Goal: Information Seeking & Learning: Learn about a topic

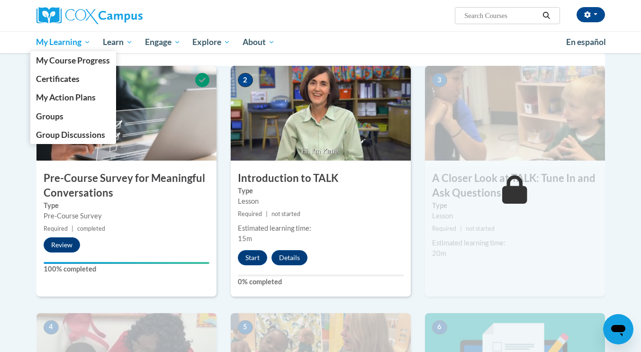
scroll to position [121, 0]
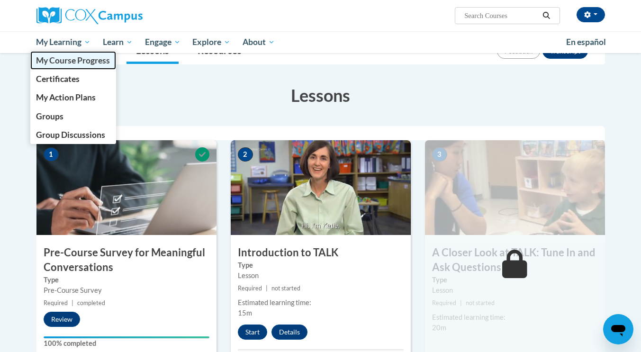
click at [67, 63] on span "My Course Progress" at bounding box center [73, 60] width 74 height 10
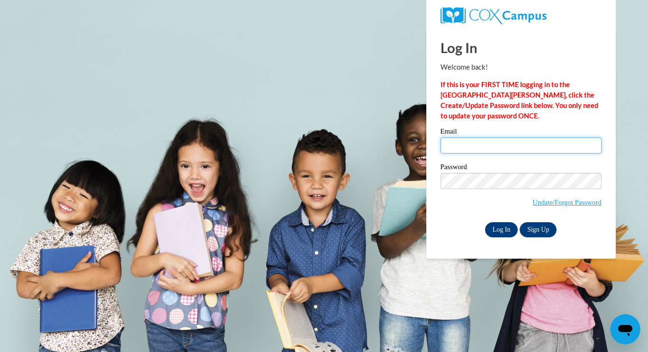
type input "tonyah@ymcaatlanta.org"
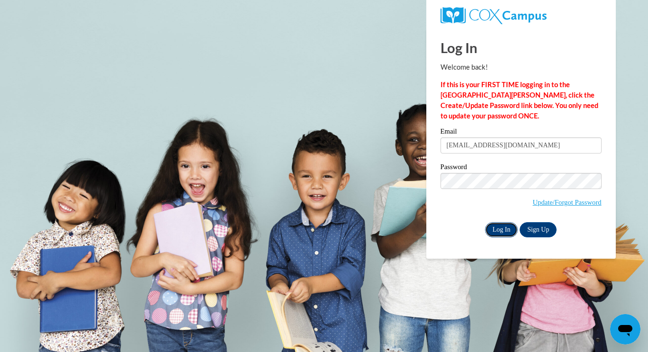
click at [488, 227] on input "Log In" at bounding box center [501, 229] width 33 height 15
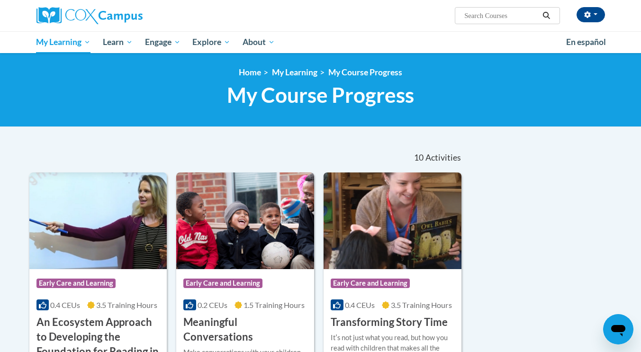
drag, startPoint x: 640, startPoint y: 87, endPoint x: 646, endPoint y: 85, distance: 6.4
click at [640, 85] on html "Tonya Howard (America/New_York UTC-04:00) My Profile Inbox Group Dashboard My T…" at bounding box center [320, 176] width 641 height 352
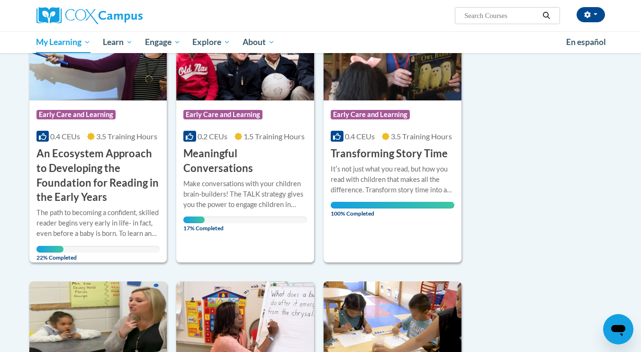
scroll to position [156, 0]
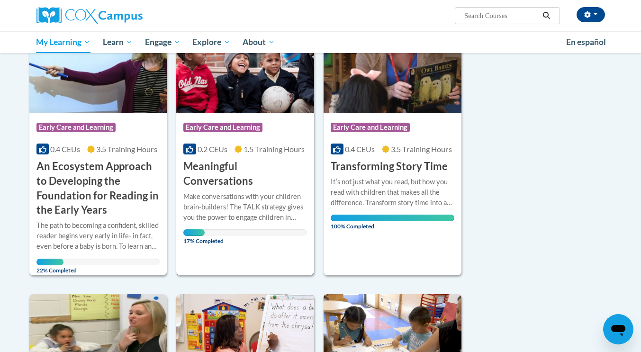
click at [218, 191] on div "Make conversations with your children brain-builders! The TALK strategy gives y…" at bounding box center [245, 206] width 124 height 31
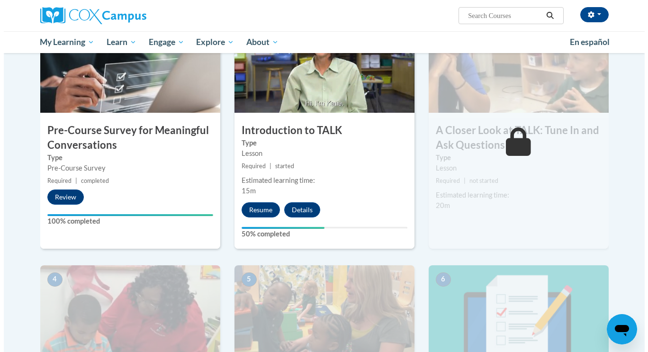
scroll to position [243, 0]
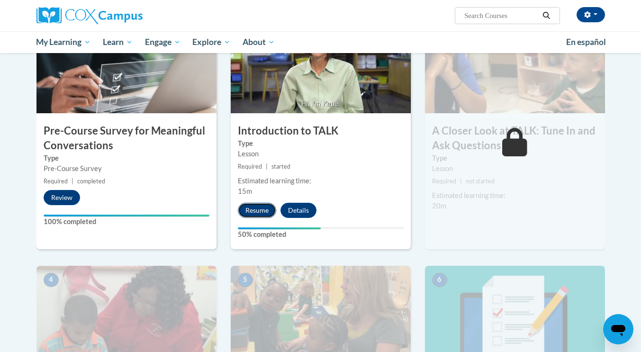
click at [248, 210] on button "Resume" at bounding box center [257, 210] width 38 height 15
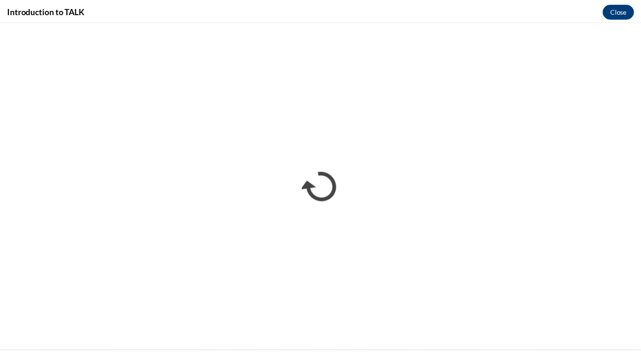
scroll to position [0, 0]
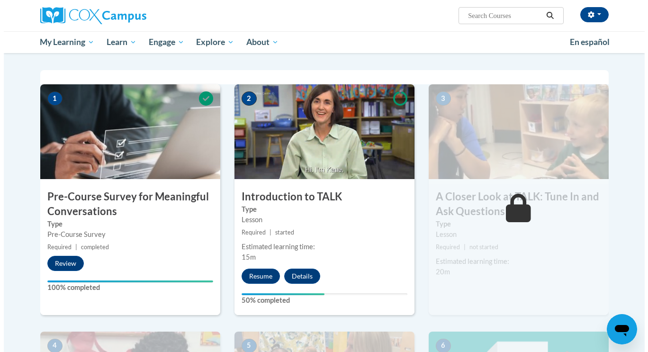
scroll to position [179, 0]
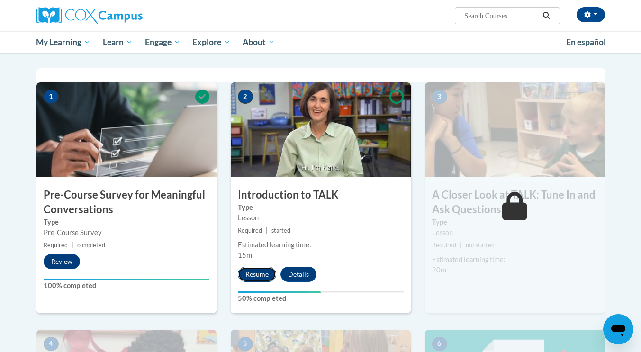
click at [260, 272] on button "Resume" at bounding box center [257, 274] width 38 height 15
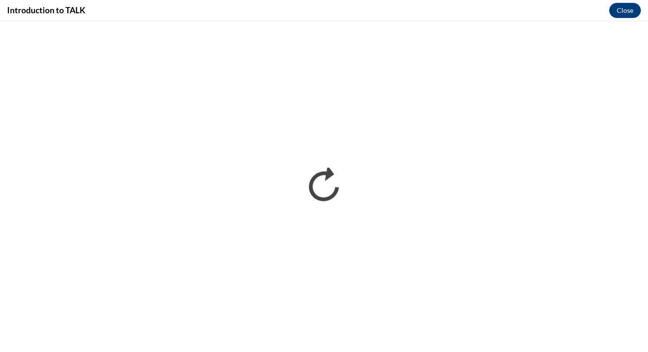
scroll to position [0, 0]
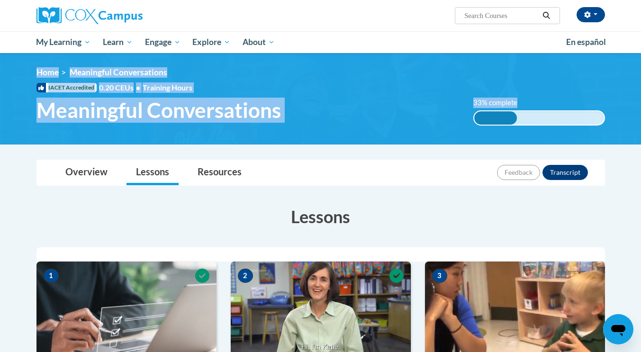
drag, startPoint x: 640, startPoint y: 50, endPoint x: 646, endPoint y: 93, distance: 43.9
click at [640, 93] on html "[PERSON_NAME] ([GEOGRAPHIC_DATA]/New_York UTC-04:00) My Profile Inbox Group Das…" at bounding box center [320, 176] width 641 height 352
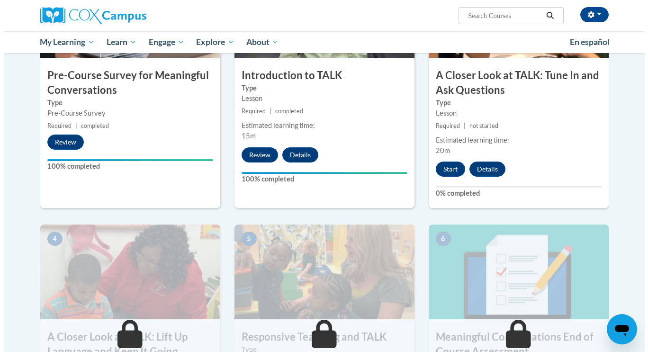
scroll to position [292, 0]
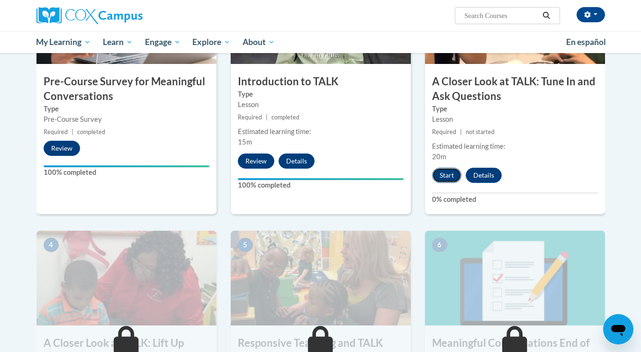
click at [441, 181] on button "Start" at bounding box center [446, 175] width 29 height 15
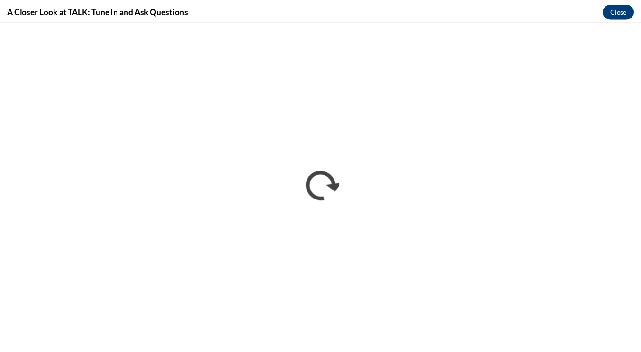
scroll to position [0, 0]
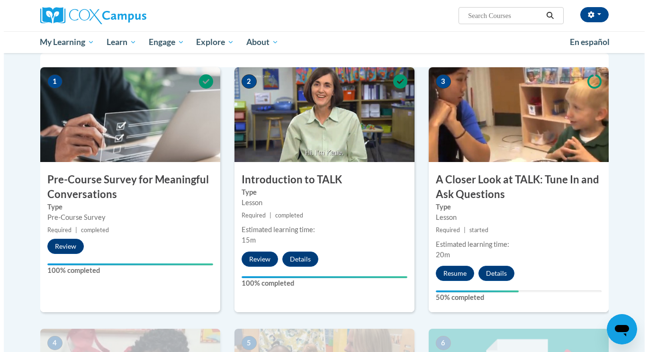
scroll to position [232, 0]
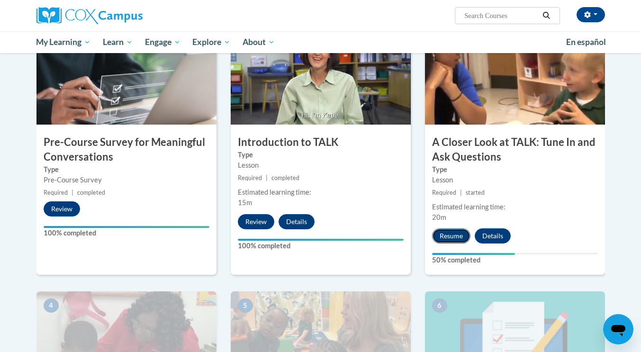
click at [448, 242] on button "Resume" at bounding box center [451, 235] width 38 height 15
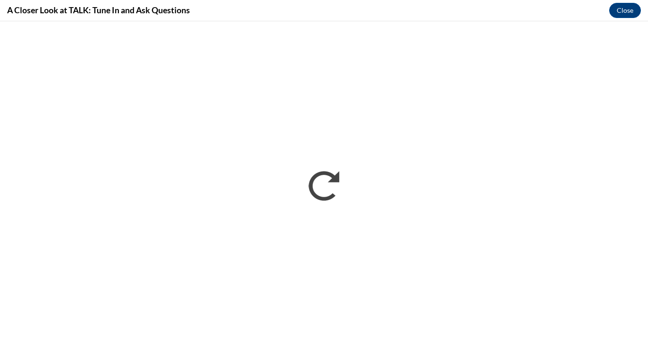
scroll to position [0, 0]
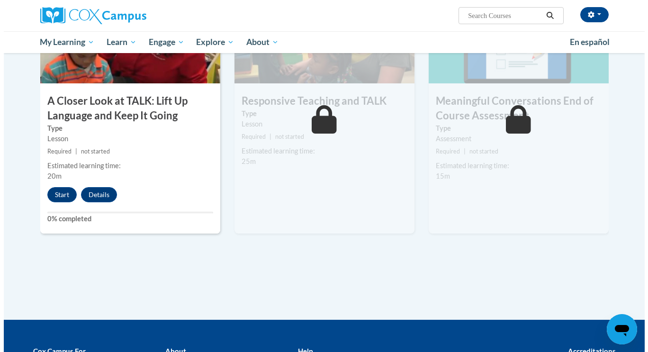
scroll to position [552, 0]
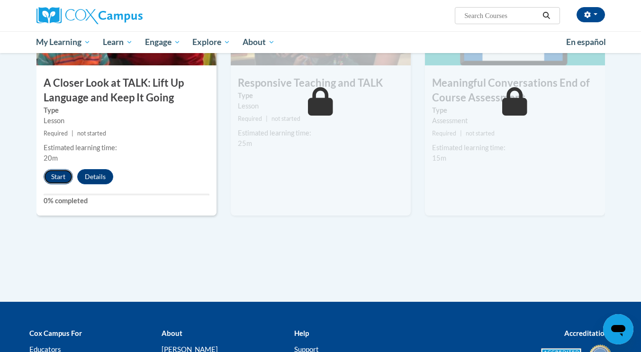
click at [66, 172] on button "Start" at bounding box center [58, 176] width 29 height 15
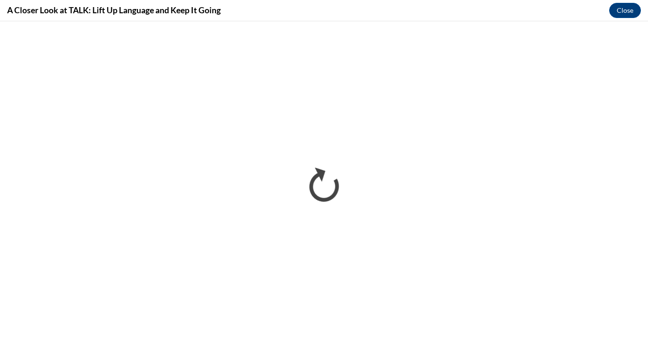
scroll to position [0, 0]
